Goal: Navigation & Orientation: Understand site structure

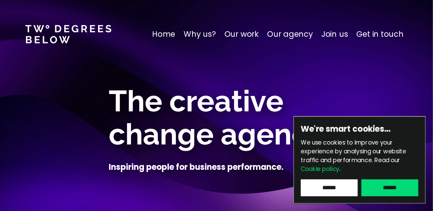
click at [172, 35] on p "Home" at bounding box center [163, 34] width 23 height 12
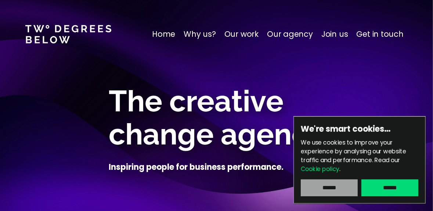
click at [332, 187] on input "******" at bounding box center [329, 187] width 57 height 17
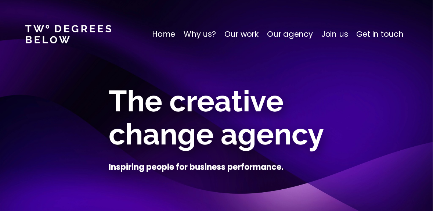
click at [171, 35] on p "Home" at bounding box center [163, 34] width 23 height 12
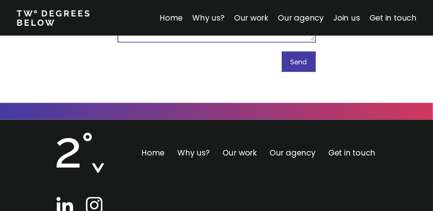
scroll to position [4637, 0]
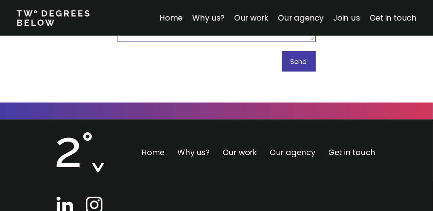
click at [286, 147] on link "Our agency" at bounding box center [293, 152] width 46 height 11
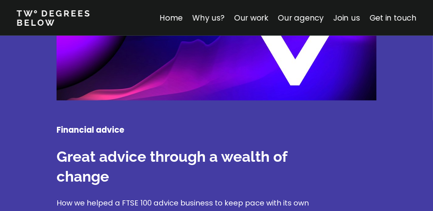
scroll to position [1913, 0]
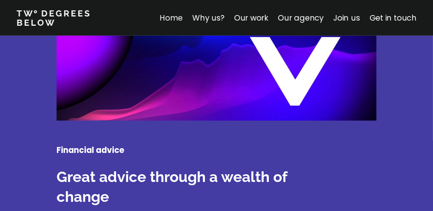
click at [175, 17] on link "Home" at bounding box center [170, 17] width 23 height 11
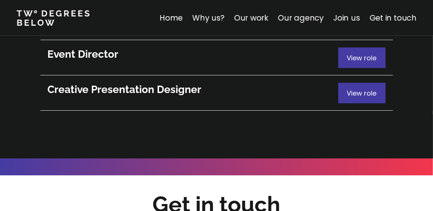
scroll to position [4113, 0]
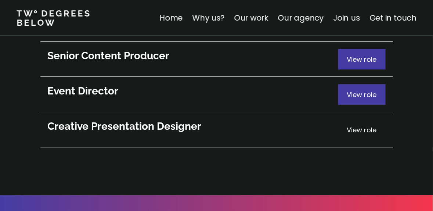
click at [354, 125] on span "View role" at bounding box center [362, 129] width 30 height 9
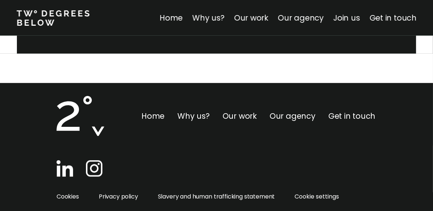
scroll to position [374, 0]
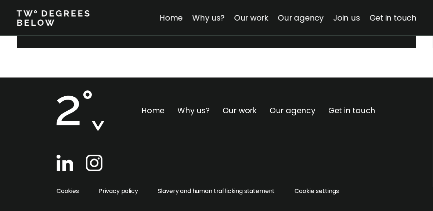
click at [194, 111] on link "Why us?" at bounding box center [193, 110] width 32 height 11
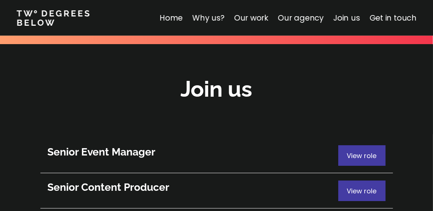
scroll to position [3966, 0]
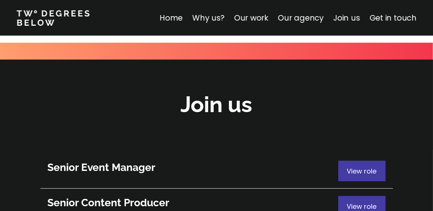
click at [48, 18] on link at bounding box center [58, 17] width 82 height 17
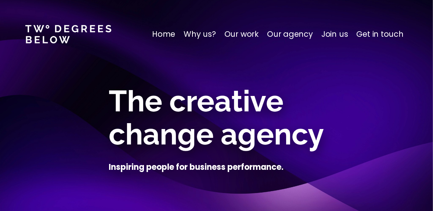
click at [278, 34] on p "Our agency" at bounding box center [290, 34] width 46 height 12
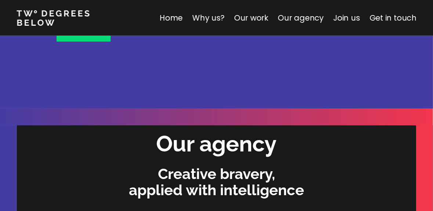
scroll to position [2133, 0]
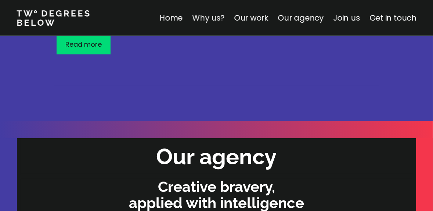
click at [214, 18] on link "Why us?" at bounding box center [208, 17] width 32 height 11
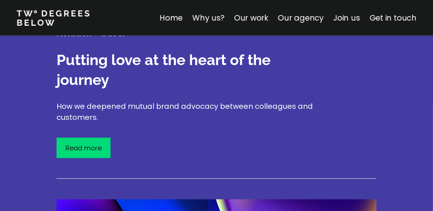
scroll to position [1689, 0]
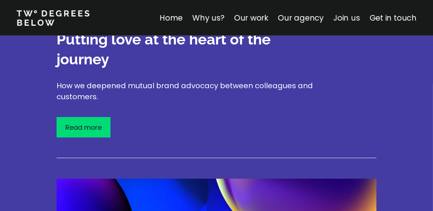
click at [354, 17] on link "Join us" at bounding box center [346, 17] width 27 height 11
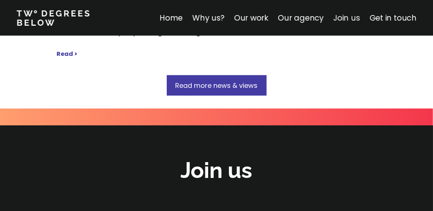
scroll to position [3995, 0]
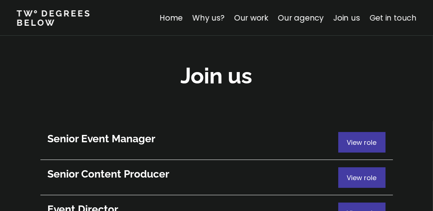
click at [382, 20] on link "Get in touch" at bounding box center [392, 17] width 47 height 11
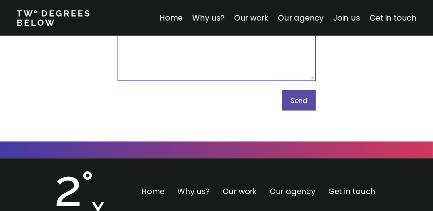
scroll to position [4637, 0]
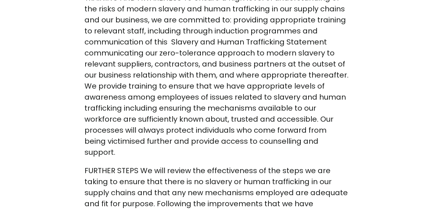
scroll to position [992, 0]
